Goal: Information Seeking & Learning: Learn about a topic

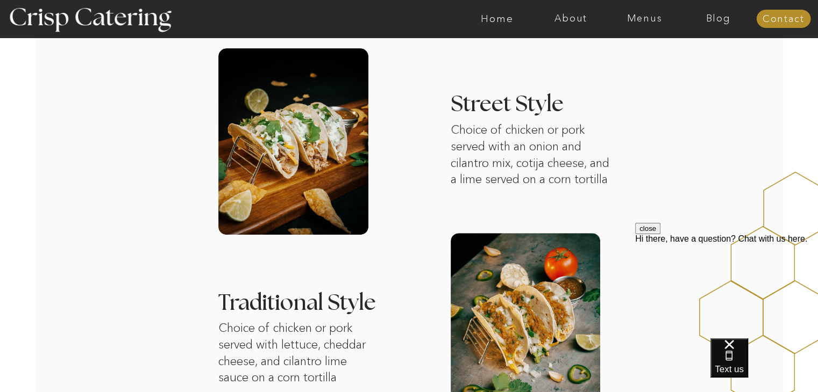
scroll to position [120, 0]
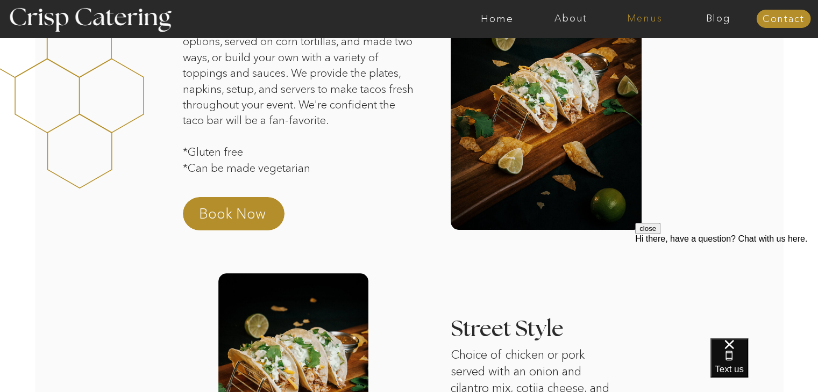
click at [404, 13] on nav "Menus" at bounding box center [644, 18] width 74 height 11
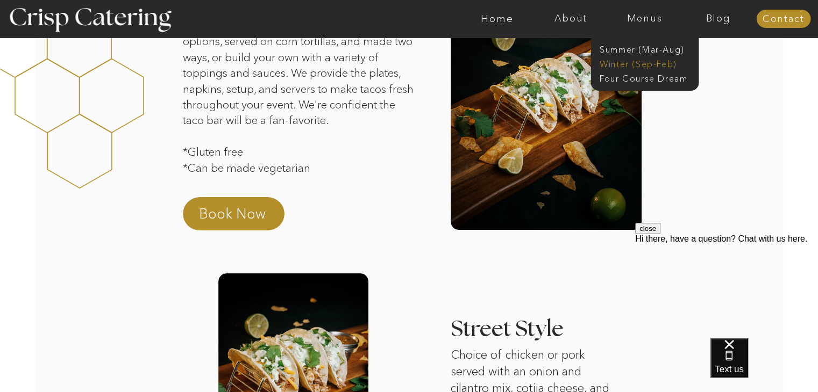
click at [404, 65] on nav "Winter (Sep-Feb)" at bounding box center [643, 63] width 88 height 10
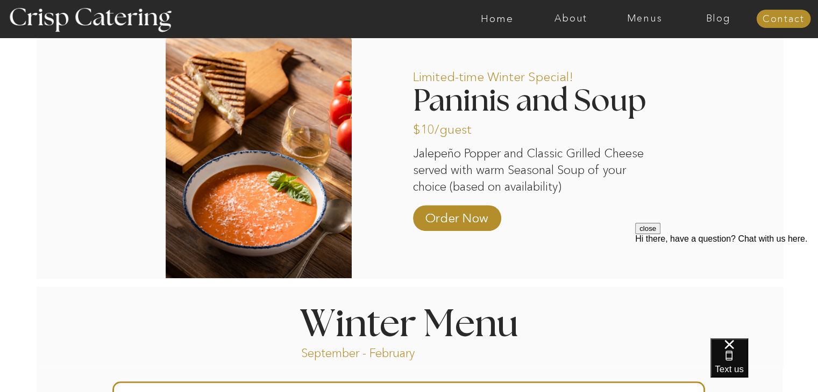
scroll to position [919, 0]
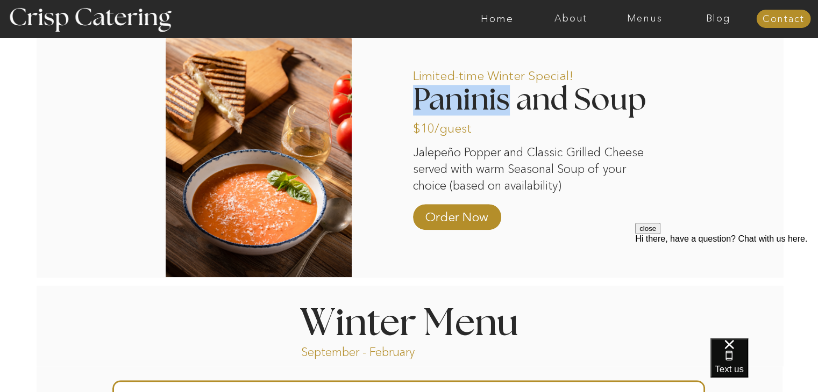
drag, startPoint x: 506, startPoint y: 103, endPoint x: 418, endPoint y: 102, distance: 88.2
click at [418, 102] on h2 "Paninis and Soup" at bounding box center [540, 99] width 254 height 28
copy h2 "Paninis"
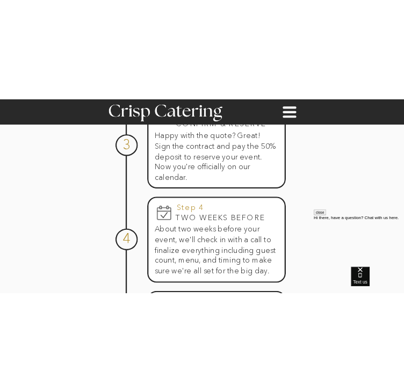
scroll to position [919, 0]
